Goal: Find specific page/section: Find specific page/section

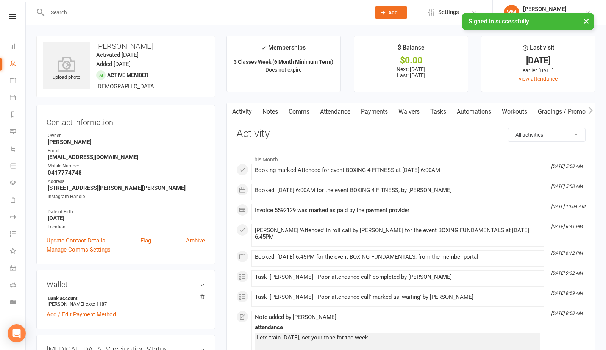
click at [124, 44] on h3 "[PERSON_NAME]" at bounding box center [126, 46] width 166 height 8
drag, startPoint x: 124, startPoint y: 44, endPoint x: 116, endPoint y: 44, distance: 7.2
click at [116, 44] on h3 "[PERSON_NAME]" at bounding box center [126, 46] width 166 height 8
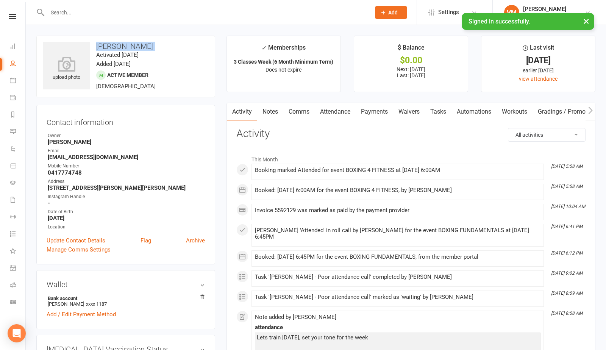
copy h3 "[PERSON_NAME]"
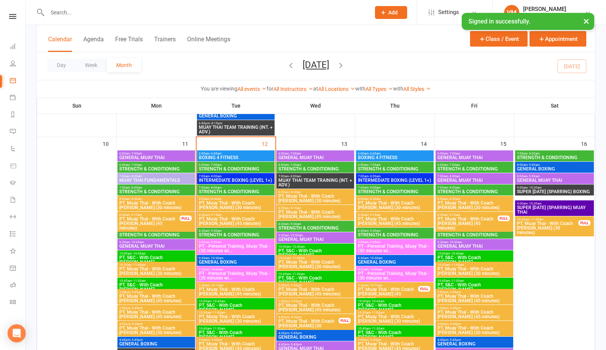
scroll to position [657, 0]
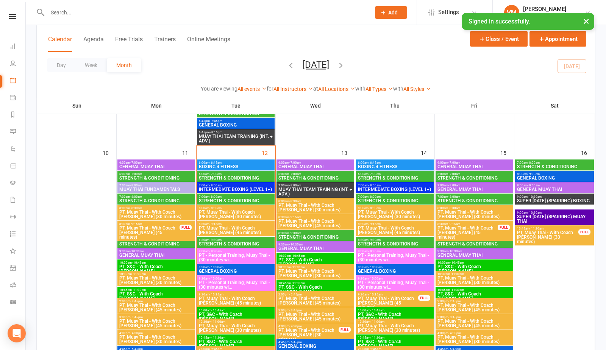
click at [222, 243] on span "STRENGTH & CONDITIONING" at bounding box center [236, 244] width 75 height 5
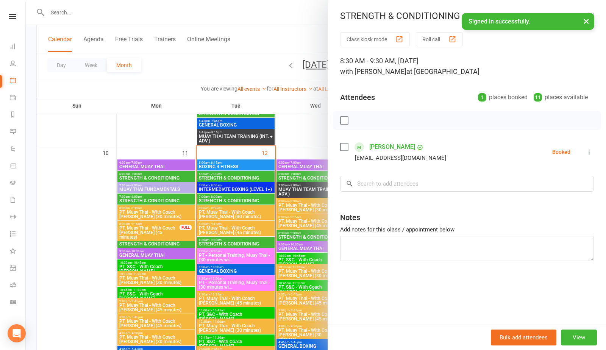
click at [249, 45] on div at bounding box center [316, 175] width 581 height 350
